Goal: Task Accomplishment & Management: Manage account settings

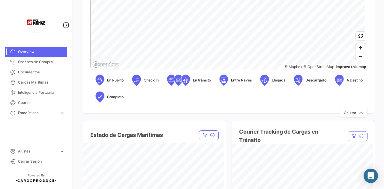
scroll to position [240, 0]
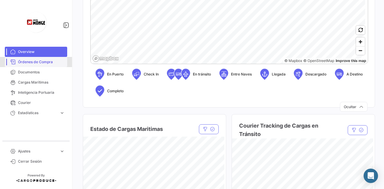
click at [46, 62] on span "Órdenes de Compra" at bounding box center [41, 61] width 47 height 5
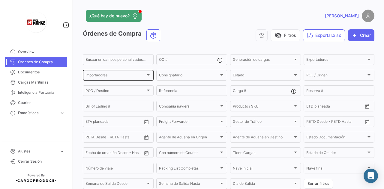
click at [131, 73] on div "Importadores Importadores" at bounding box center [117, 75] width 65 height 12
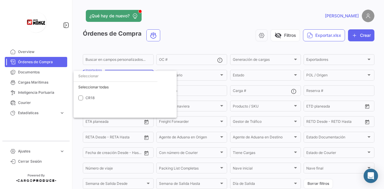
click at [210, 35] on div at bounding box center [192, 94] width 384 height 189
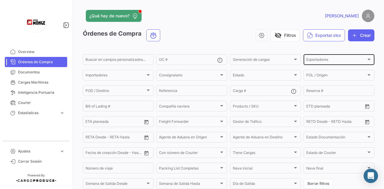
click at [335, 60] on div "Exportadores" at bounding box center [336, 60] width 60 height 4
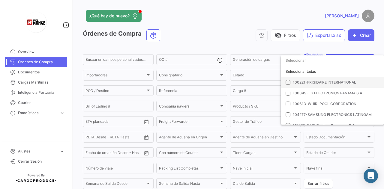
click at [346, 82] on span "100221-FRIGIDAIRE INTERNATIONAL" at bounding box center [324, 82] width 63 height 4
click at [204, 39] on div at bounding box center [192, 94] width 384 height 189
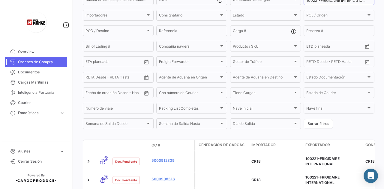
scroll to position [90, 0]
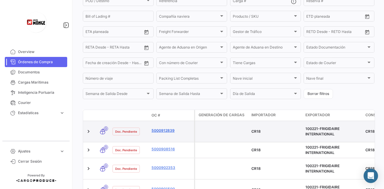
click at [168, 133] on link "5000912839" at bounding box center [171, 130] width 40 height 5
